Goal: Task Accomplishment & Management: Manage account settings

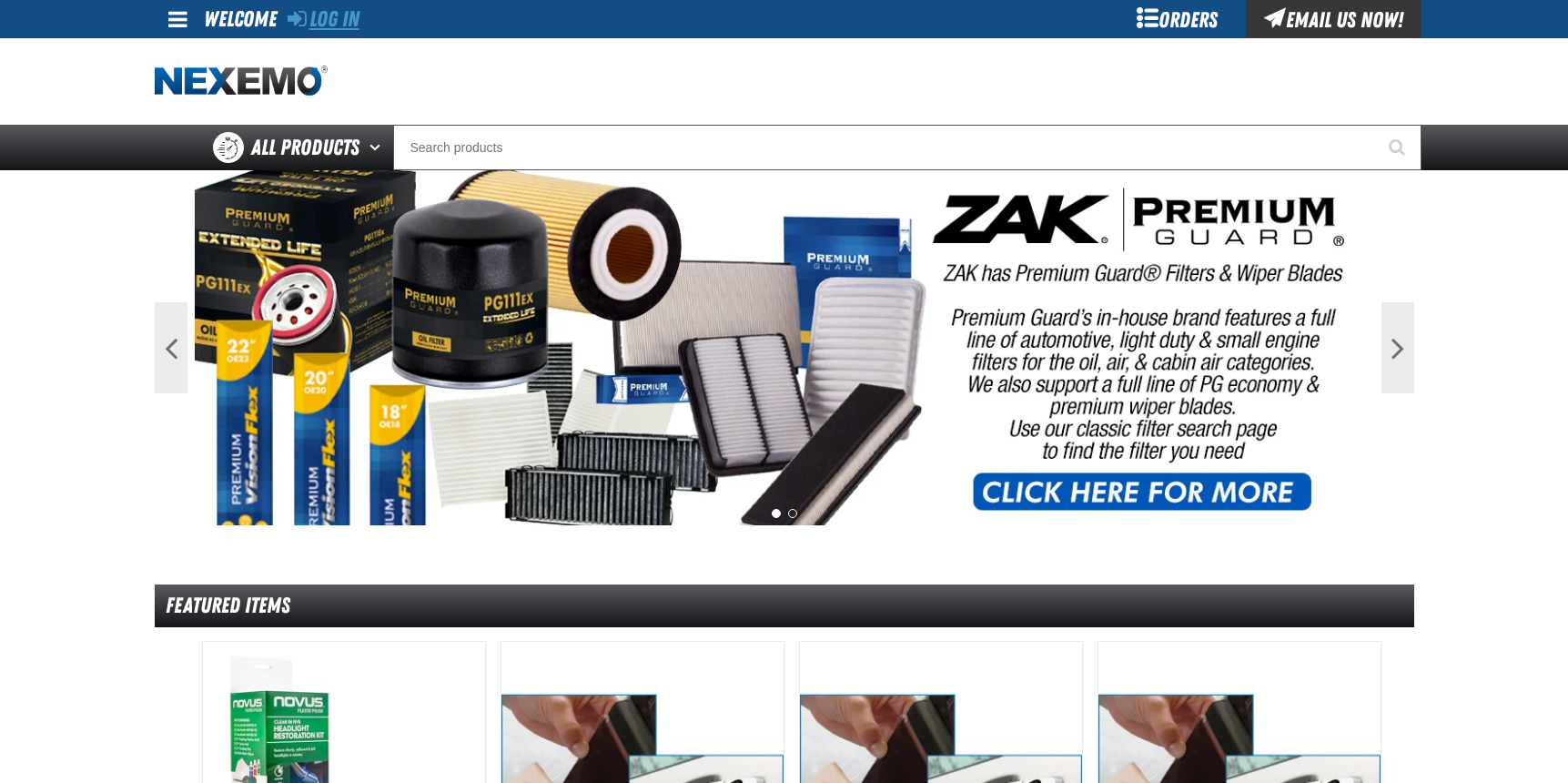
click at [350, 16] on link "Log In" at bounding box center [323, 19] width 72 height 26
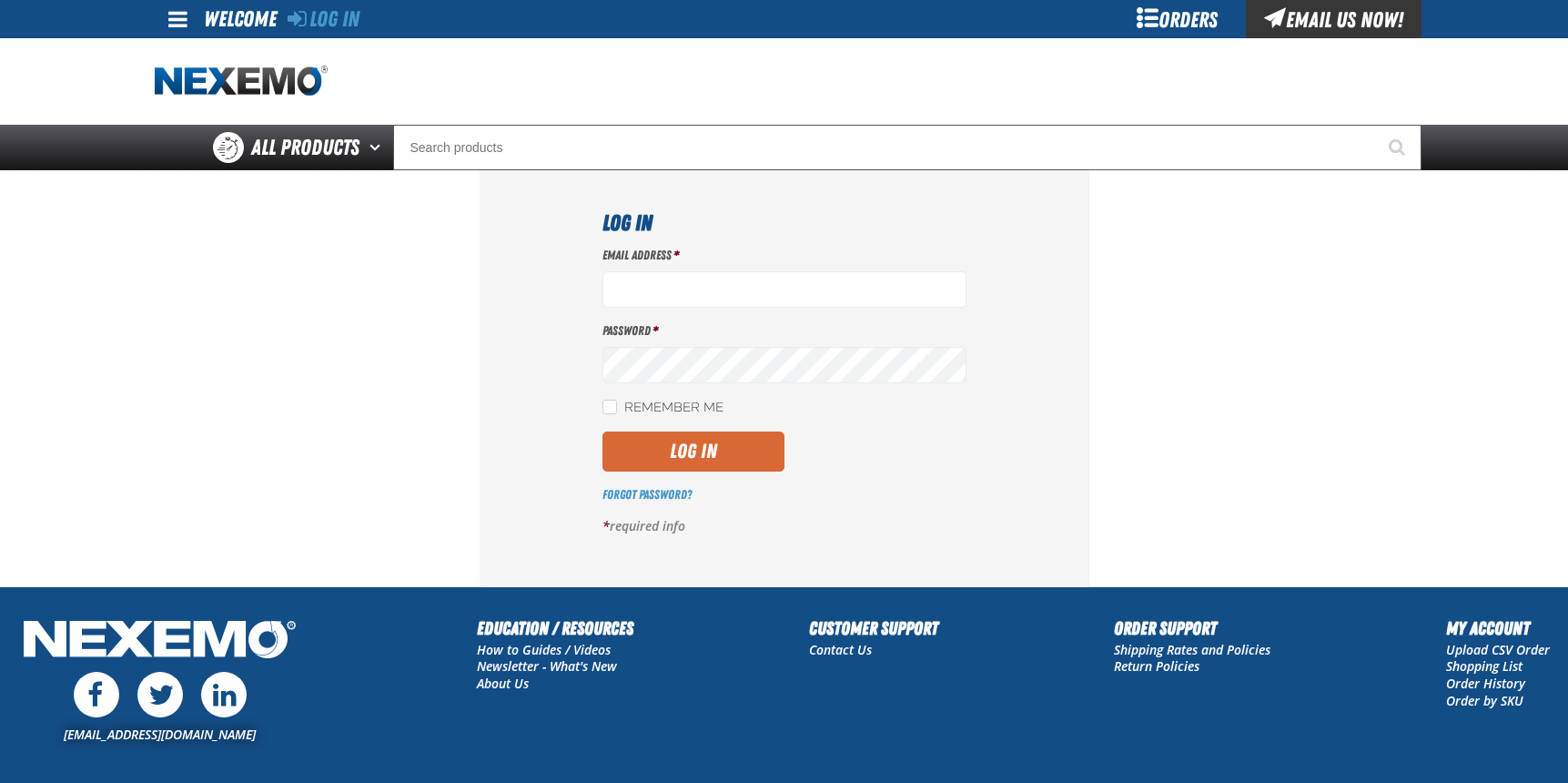
type input "[EMAIL_ADDRESS][DOMAIN_NAME]"
click at [673, 445] on button "Log In" at bounding box center [694, 450] width 182 height 40
